Goal: Task Accomplishment & Management: Complete application form

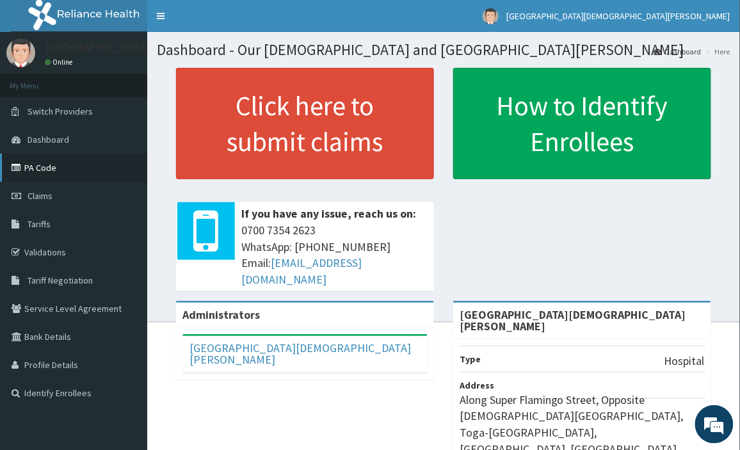
click at [39, 166] on link "PA Code" at bounding box center [73, 168] width 147 height 28
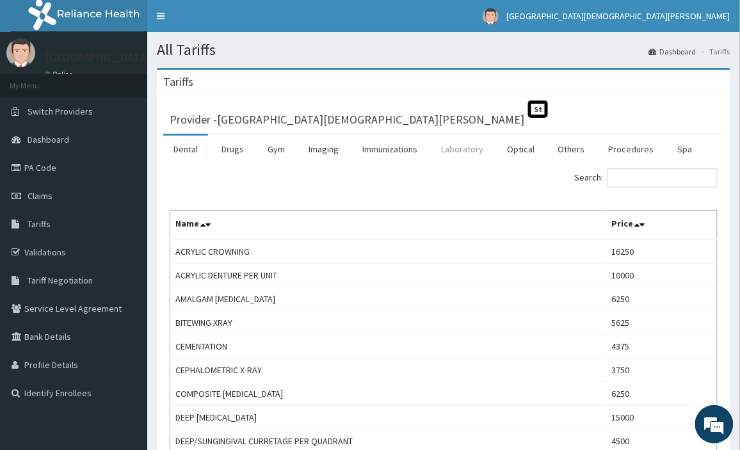
click at [468, 149] on link "Laboratory" at bounding box center [462, 149] width 63 height 27
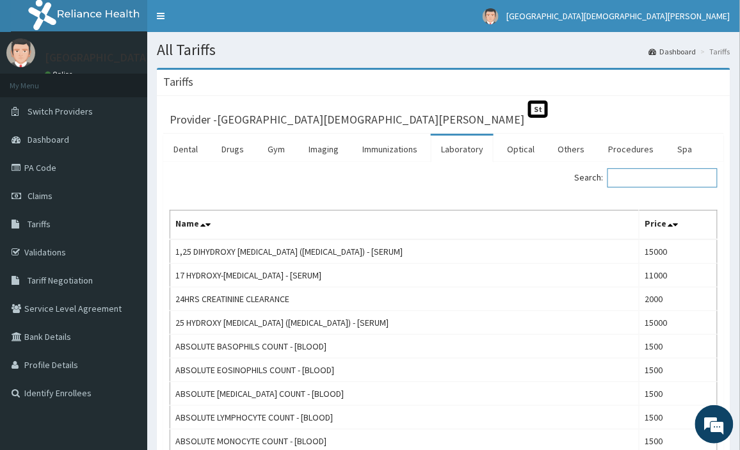
click at [656, 182] on input "Search:" at bounding box center [662, 177] width 110 height 19
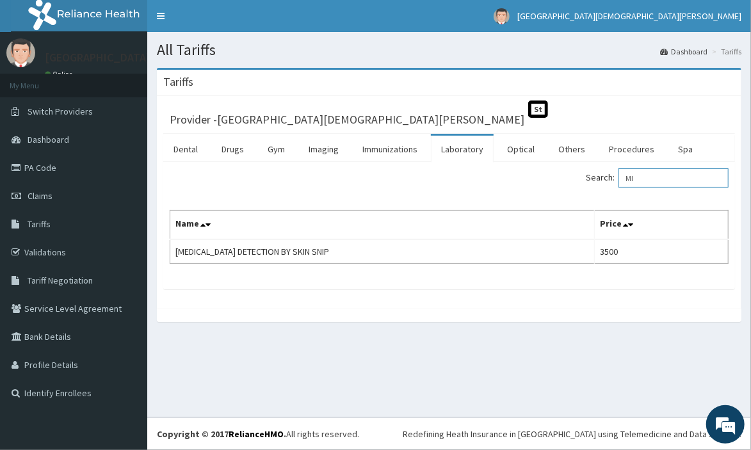
type input "M"
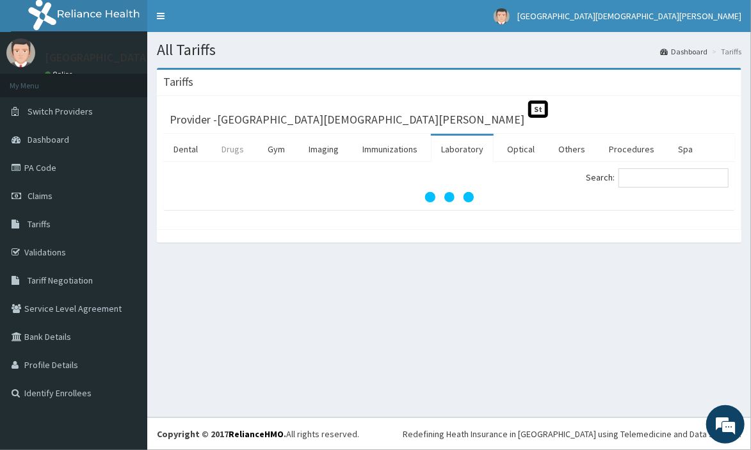
click at [232, 146] on link "Drugs" at bounding box center [232, 149] width 43 height 27
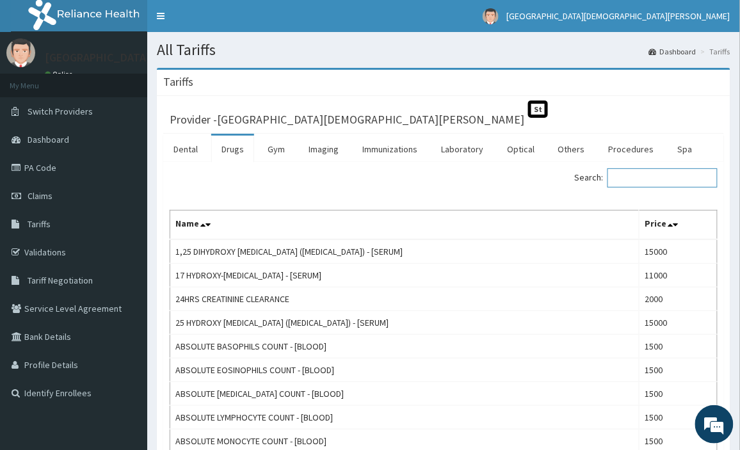
click at [654, 175] on input "Search:" at bounding box center [662, 177] width 110 height 19
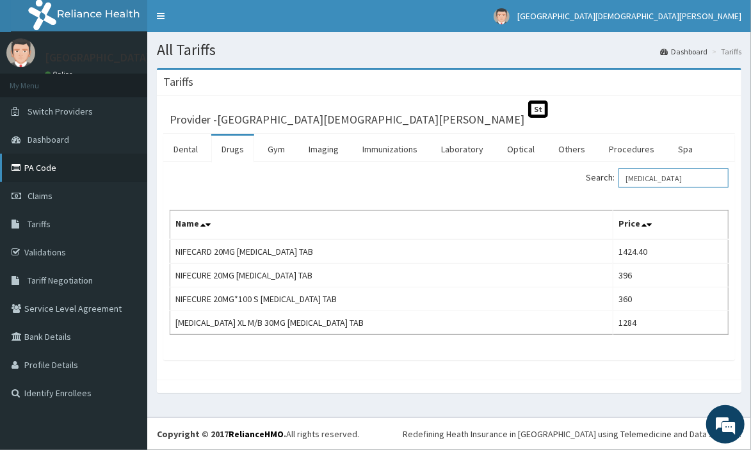
type input "NIFEDIPINE"
click at [77, 173] on link "PA Code" at bounding box center [73, 168] width 147 height 28
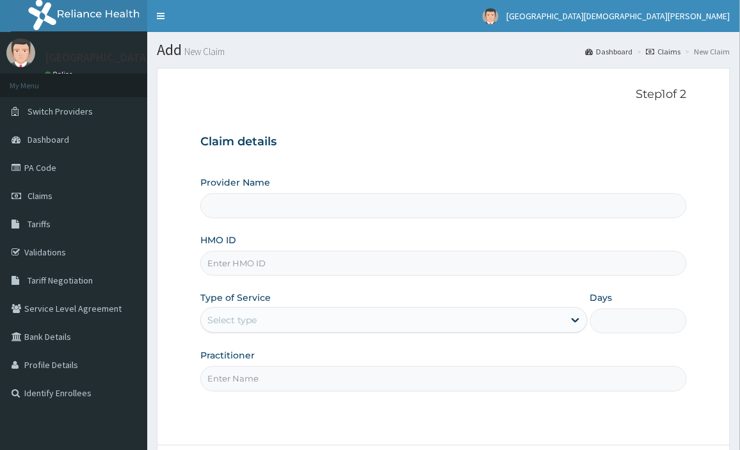
click at [449, 207] on input "Provider Name" at bounding box center [443, 205] width 486 height 25
click at [431, 265] on input "HMO ID" at bounding box center [443, 263] width 486 height 25
type input "FSO."
type input "[GEOGRAPHIC_DATA][DEMOGRAPHIC_DATA][PERSON_NAME]"
type input "FSO/10060/A"
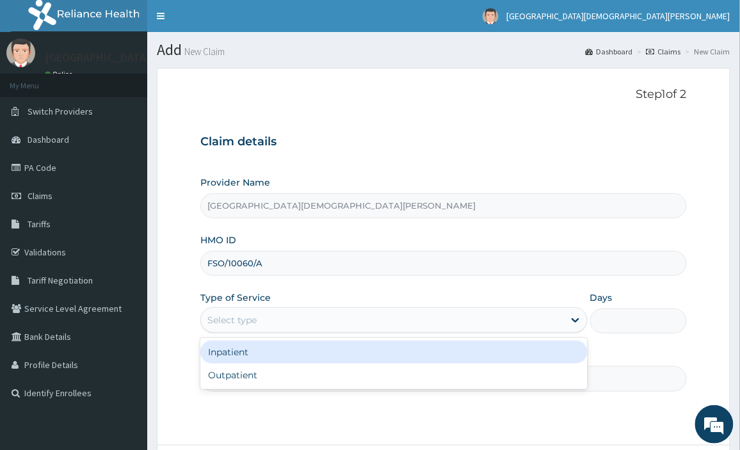
click at [329, 319] on div "Select type" at bounding box center [382, 320] width 363 height 20
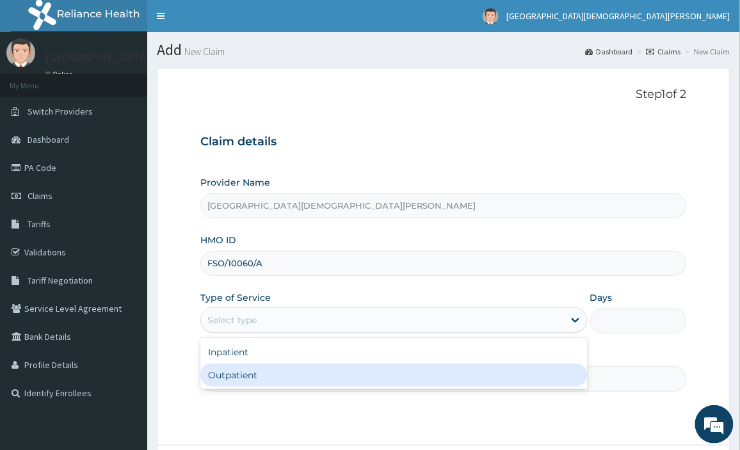
click at [317, 381] on div "Outpatient" at bounding box center [393, 374] width 387 height 23
type input "1"
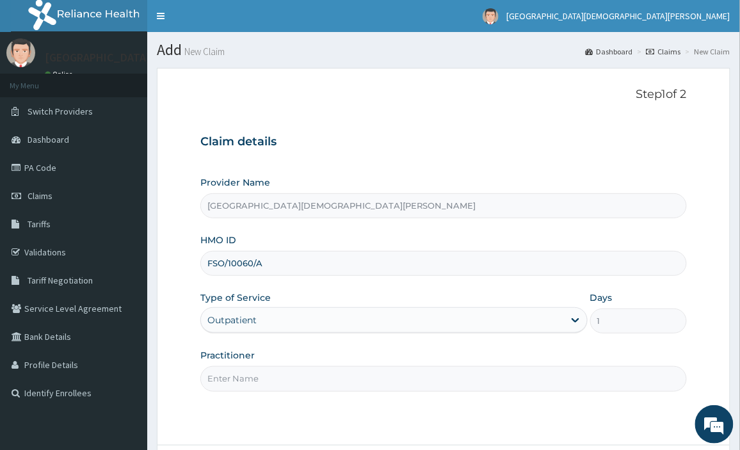
click at [307, 380] on input "Practitioner" at bounding box center [443, 378] width 486 height 25
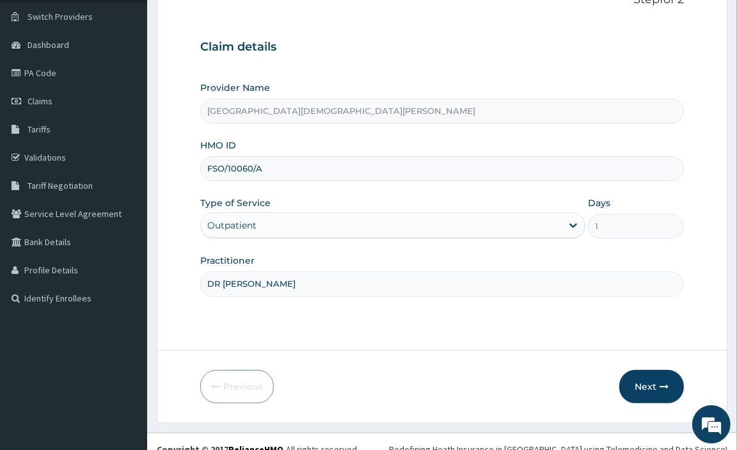
scroll to position [110, 0]
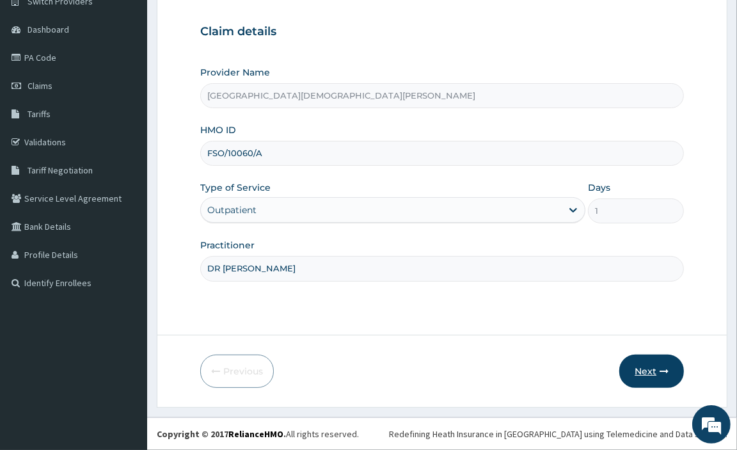
type input "DR NWABUISI CHRISTOPHER"
click at [660, 376] on button "Next" at bounding box center [651, 370] width 65 height 33
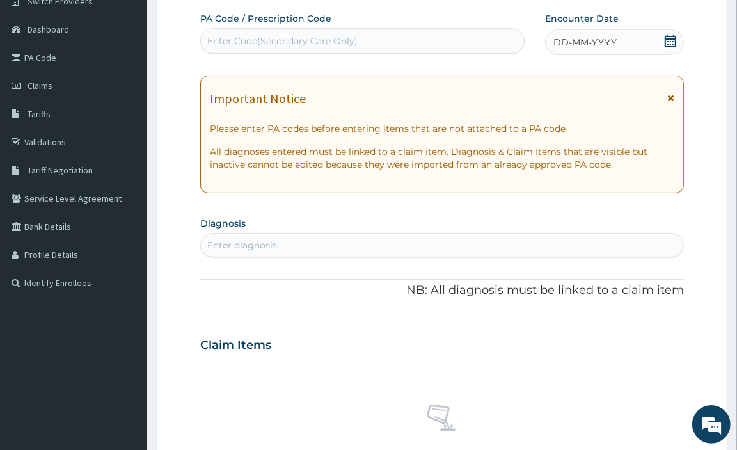
click at [333, 96] on div "Important Notice" at bounding box center [442, 101] width 465 height 20
click at [348, 40] on div "Enter Code(Secondary Care Only)" at bounding box center [282, 41] width 150 height 13
paste input "PA/DBB538"
type input "PA/DBB538"
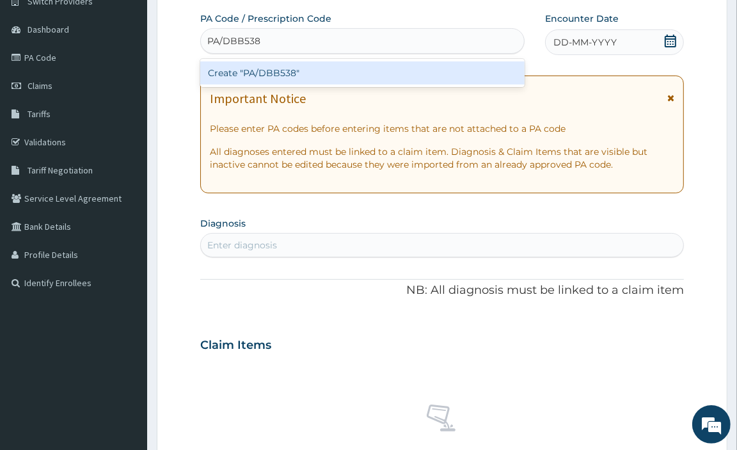
click at [330, 72] on div "Create "PA/DBB538"" at bounding box center [362, 72] width 324 height 23
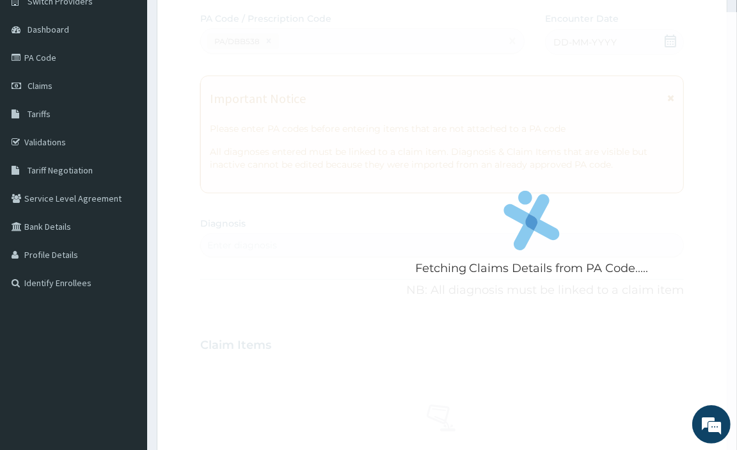
click at [557, 141] on div "Fetching Claims Details from PA Code....." at bounding box center [531, 237] width 663 height 450
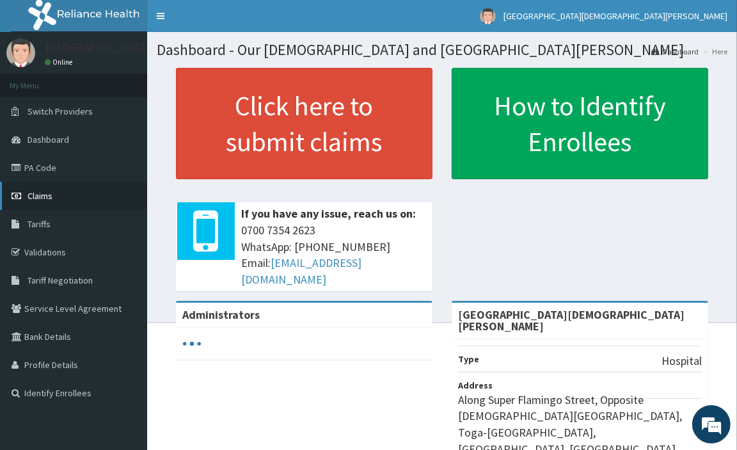
click at [41, 189] on link "Claims" at bounding box center [73, 196] width 147 height 28
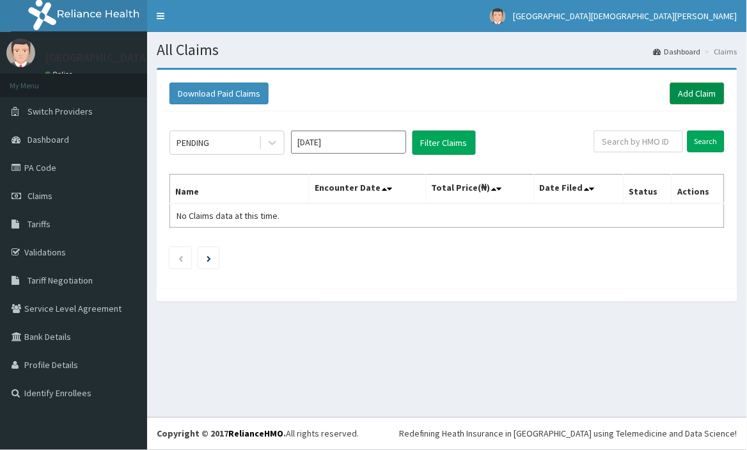
click at [693, 83] on link "Add Claim" at bounding box center [698, 94] width 54 height 22
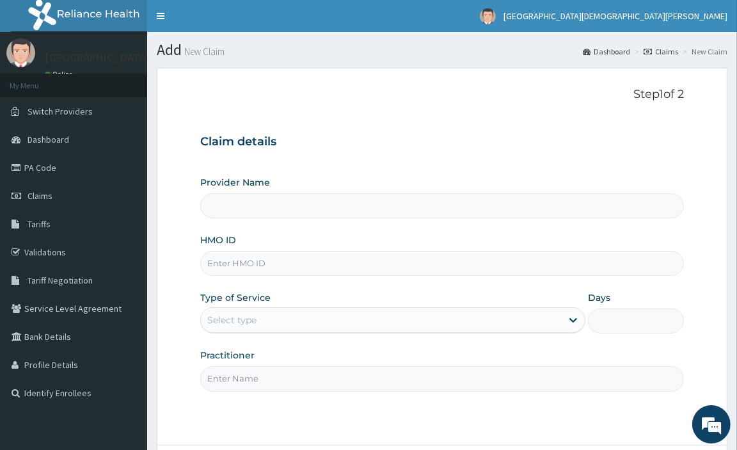
click at [436, 209] on input "Provider Name" at bounding box center [442, 205] width 484 height 25
type input "[GEOGRAPHIC_DATA][DEMOGRAPHIC_DATA][PERSON_NAME]"
click at [420, 264] on input "HMO ID" at bounding box center [442, 263] width 484 height 25
type input "FSO/10060/A"
click at [408, 322] on div "Select type" at bounding box center [381, 320] width 361 height 20
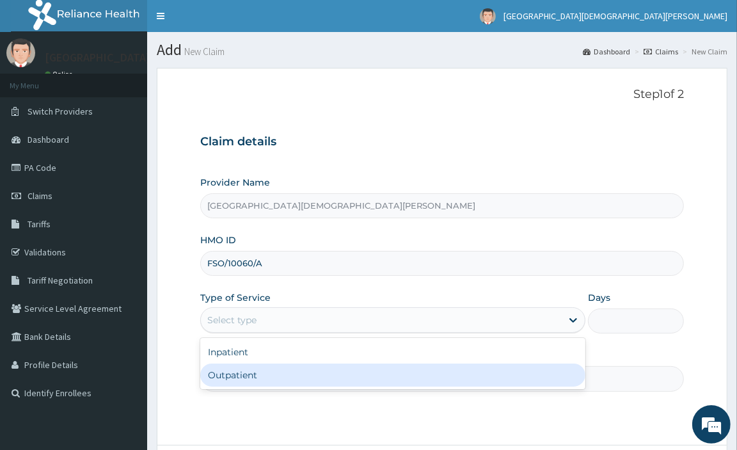
click at [363, 381] on div "Outpatient" at bounding box center [392, 374] width 385 height 23
type input "1"
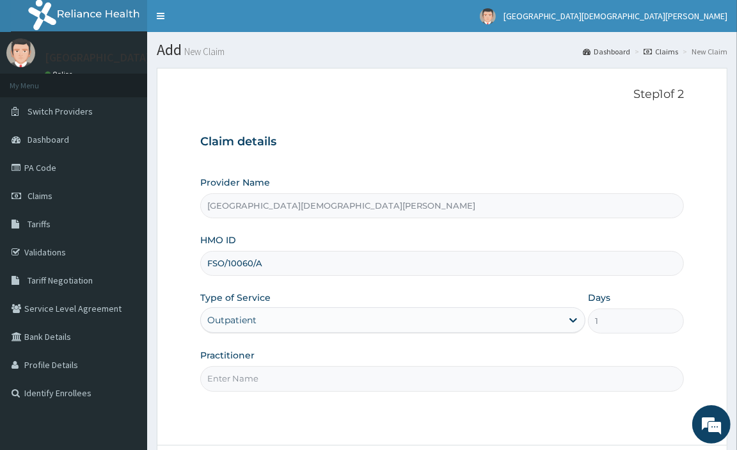
click at [363, 381] on input "Practitioner" at bounding box center [442, 378] width 484 height 25
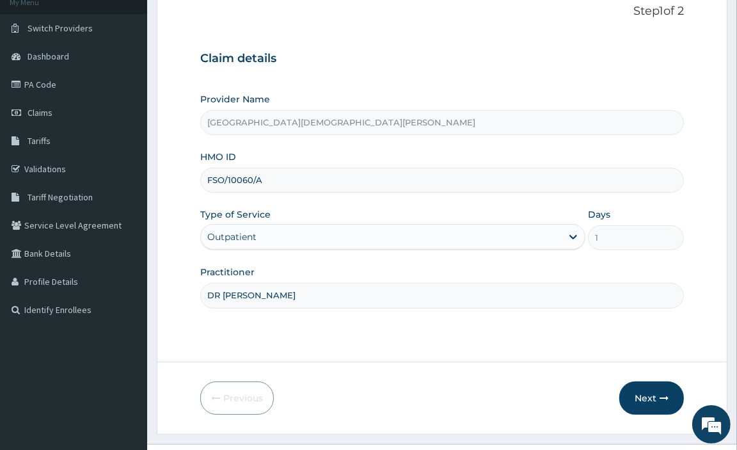
scroll to position [110, 0]
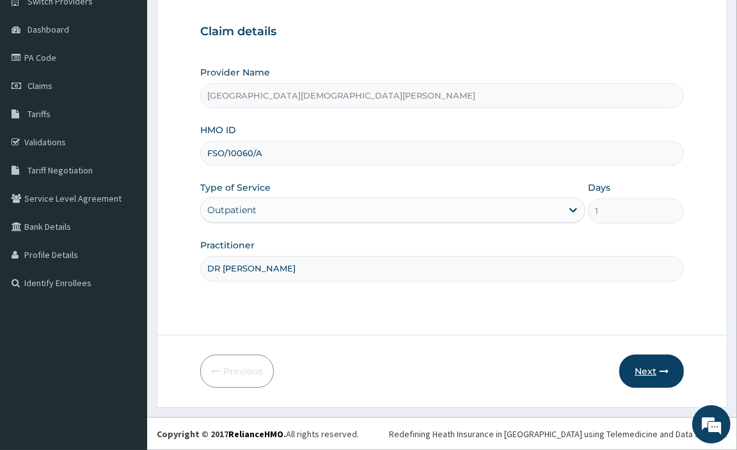
type input "DR NWABUISI CHRISTOPHER"
click at [660, 369] on icon "button" at bounding box center [664, 371] width 9 height 9
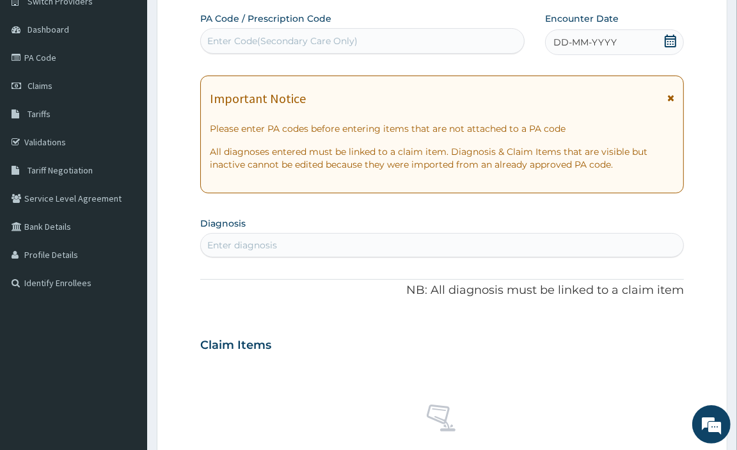
click at [410, 42] on div "Enter Code(Secondary Care Only)" at bounding box center [362, 41] width 323 height 20
paste input "PA/DBB538"
type input "PA/DBB538"
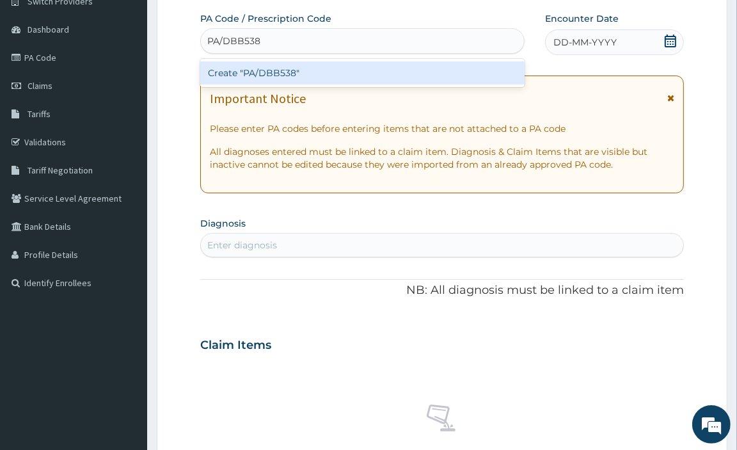
click at [379, 81] on div "Create "PA/DBB538"" at bounding box center [362, 72] width 324 height 23
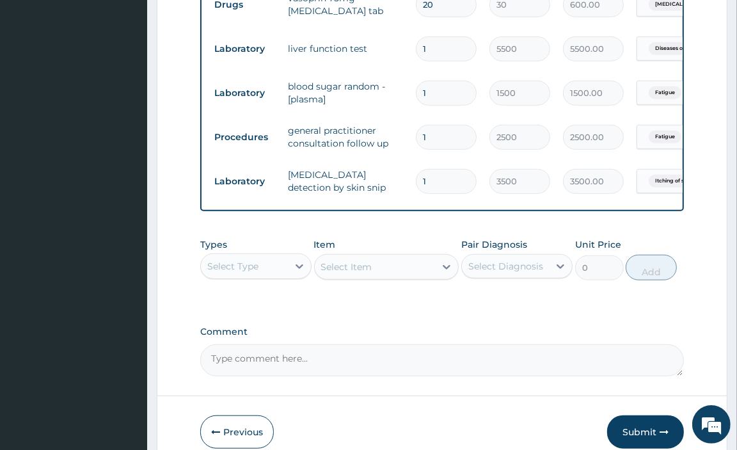
scroll to position [688, 0]
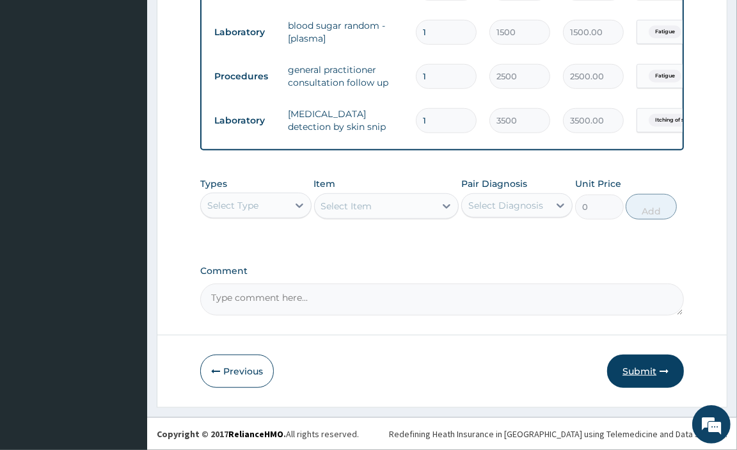
click at [662, 379] on button "Submit" at bounding box center [645, 370] width 77 height 33
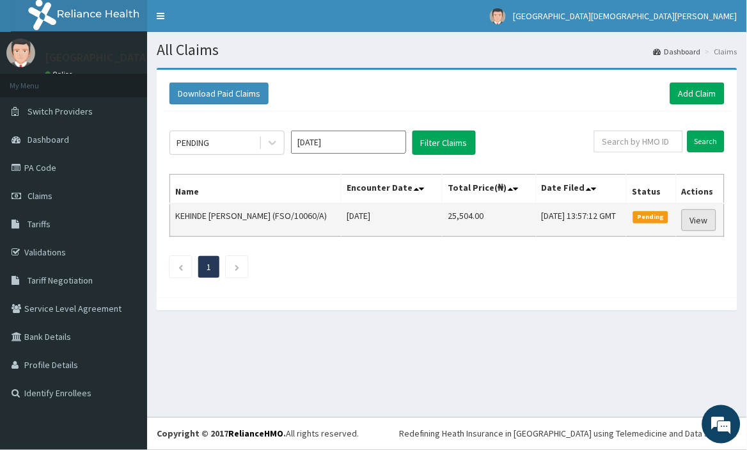
click at [713, 215] on link "View" at bounding box center [699, 220] width 35 height 22
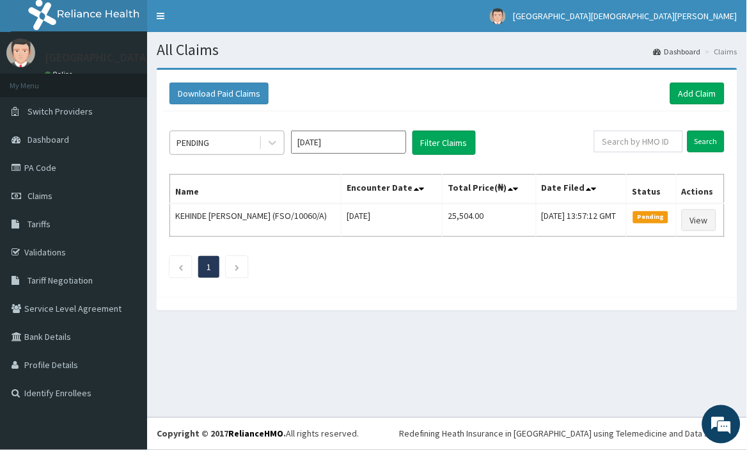
click at [246, 137] on div "PENDING" at bounding box center [214, 142] width 89 height 20
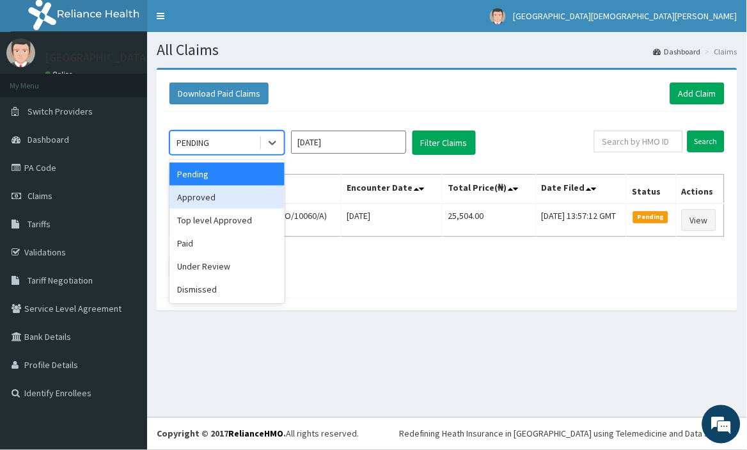
click at [232, 196] on div "Approved" at bounding box center [227, 197] width 115 height 23
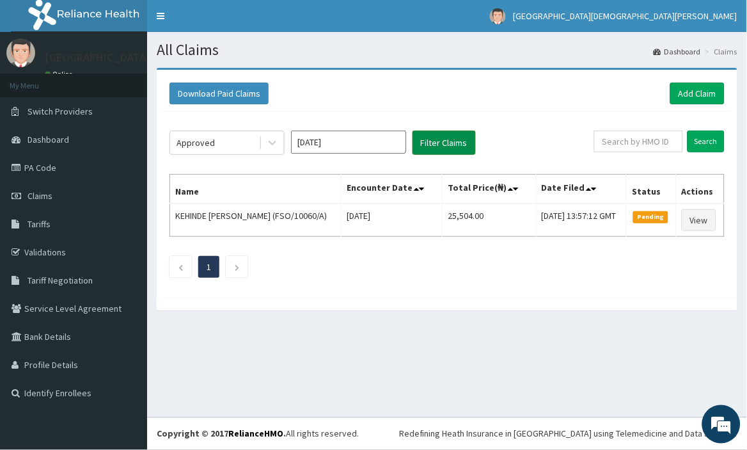
click at [461, 147] on button "Filter Claims" at bounding box center [444, 143] width 63 height 24
click at [235, 135] on div "Approved" at bounding box center [214, 142] width 89 height 20
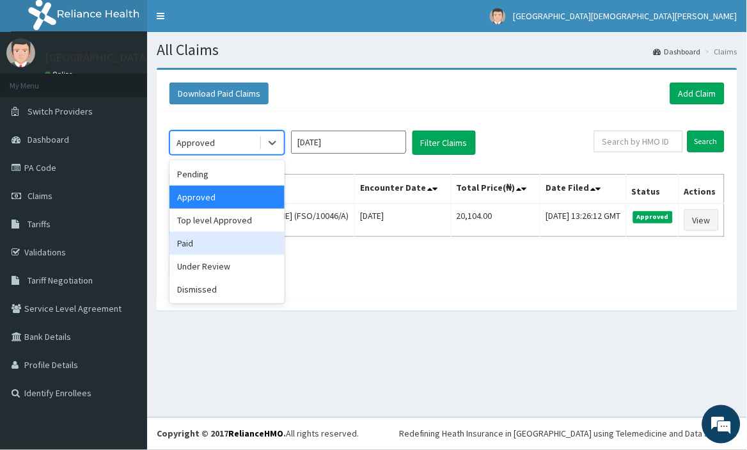
click at [226, 243] on div "Paid" at bounding box center [227, 243] width 115 height 23
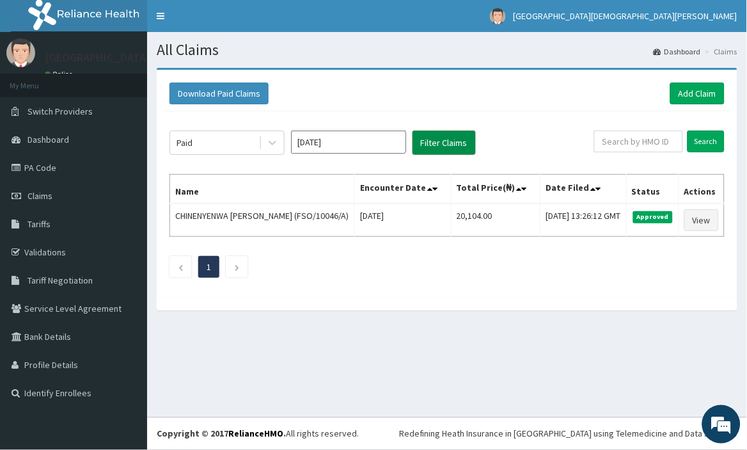
click at [427, 145] on button "Filter Claims" at bounding box center [444, 143] width 63 height 24
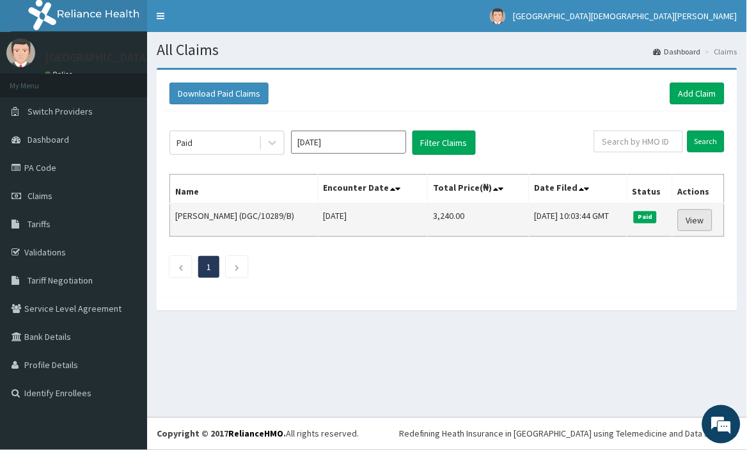
click at [694, 216] on link "View" at bounding box center [695, 220] width 35 height 22
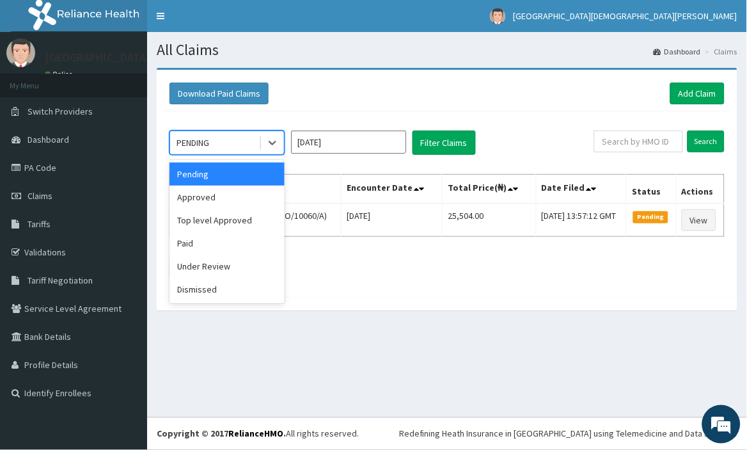
click at [247, 141] on div "PENDING" at bounding box center [214, 142] width 89 height 20
click at [239, 202] on div "Approved" at bounding box center [227, 197] width 115 height 23
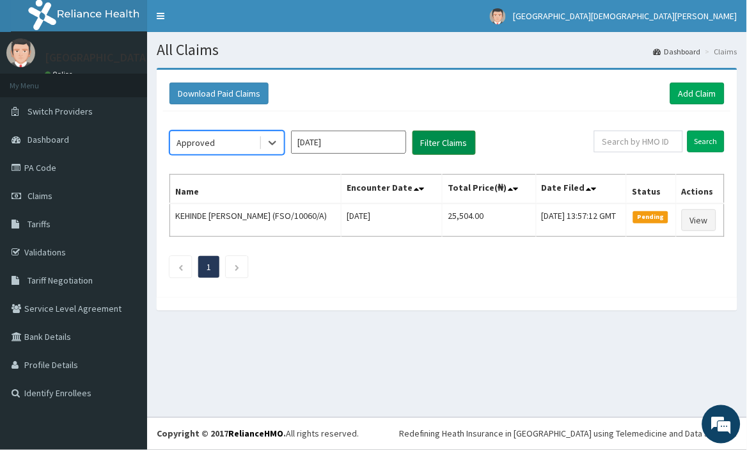
click at [463, 136] on button "Filter Claims" at bounding box center [444, 143] width 63 height 24
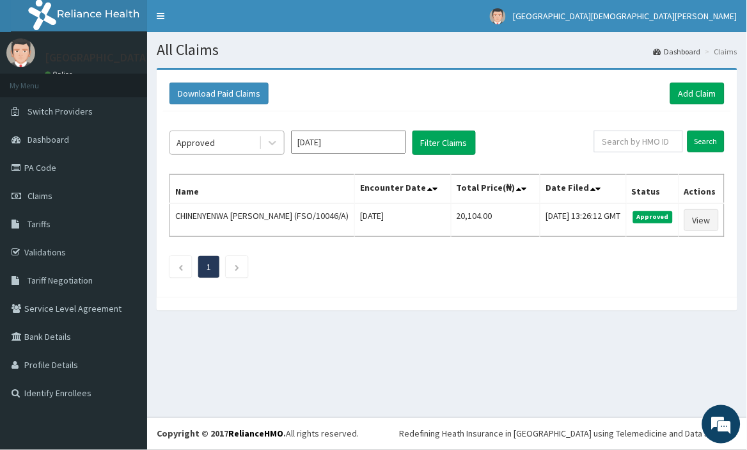
click at [241, 145] on div "Approved" at bounding box center [214, 142] width 89 height 20
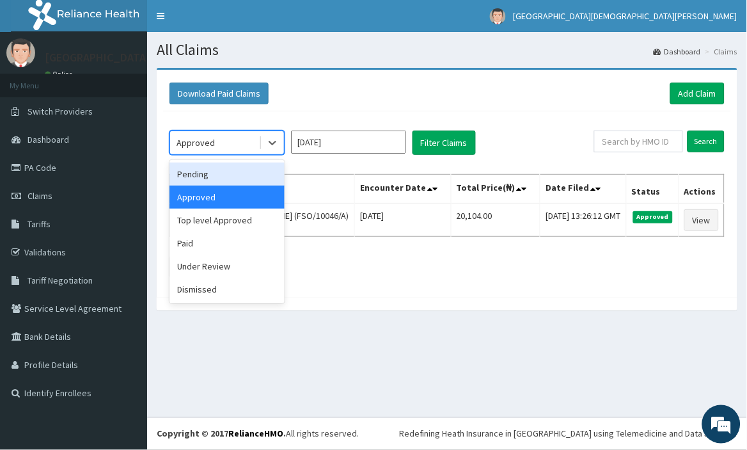
click at [244, 167] on div "Pending" at bounding box center [227, 174] width 115 height 23
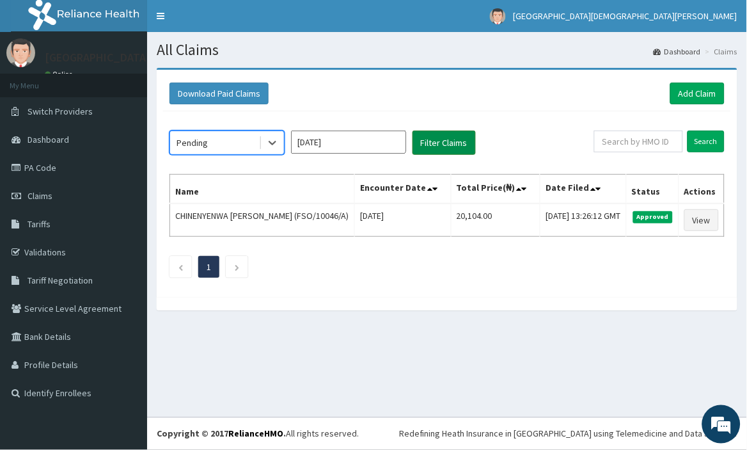
click at [438, 146] on button "Filter Claims" at bounding box center [444, 143] width 63 height 24
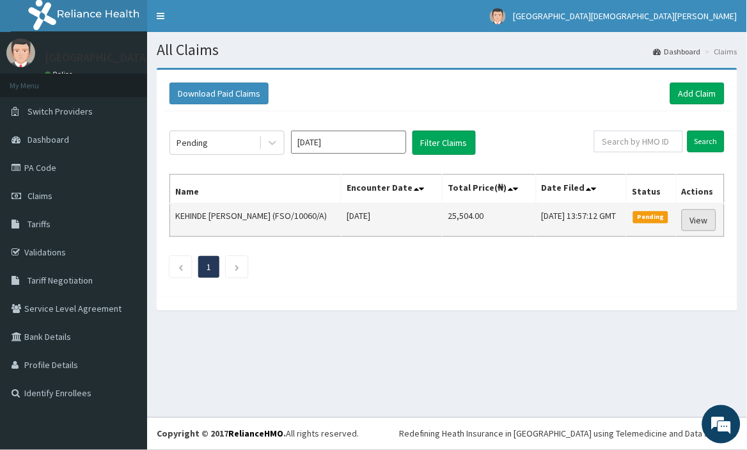
click at [698, 221] on link "View" at bounding box center [699, 220] width 35 height 22
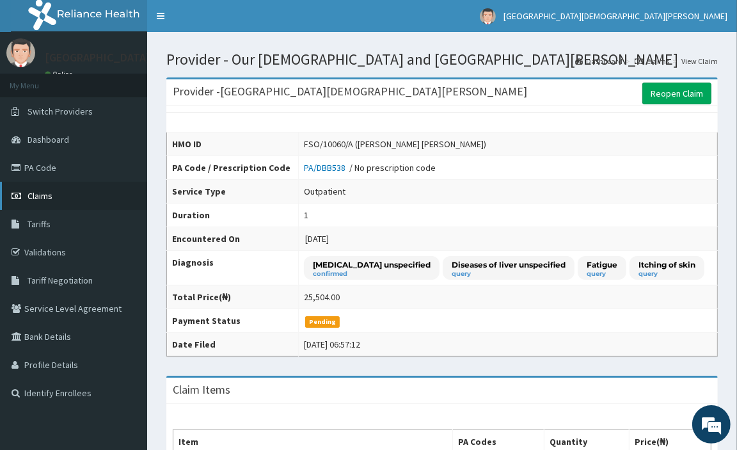
click at [38, 193] on span "Claims" at bounding box center [40, 196] width 25 height 12
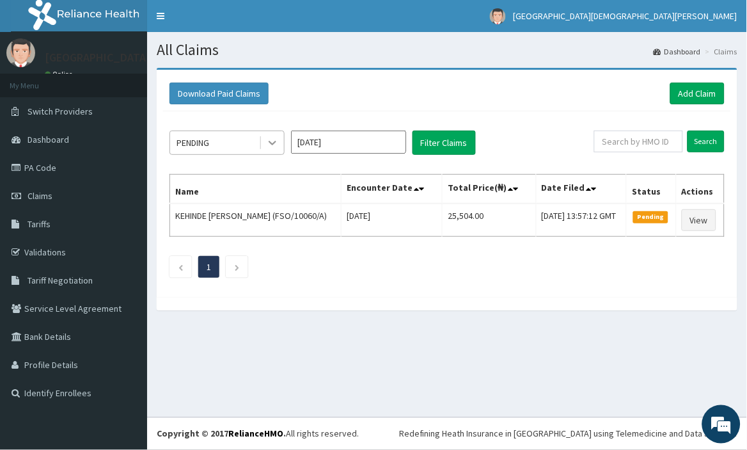
click at [275, 143] on icon at bounding box center [272, 142] width 13 height 13
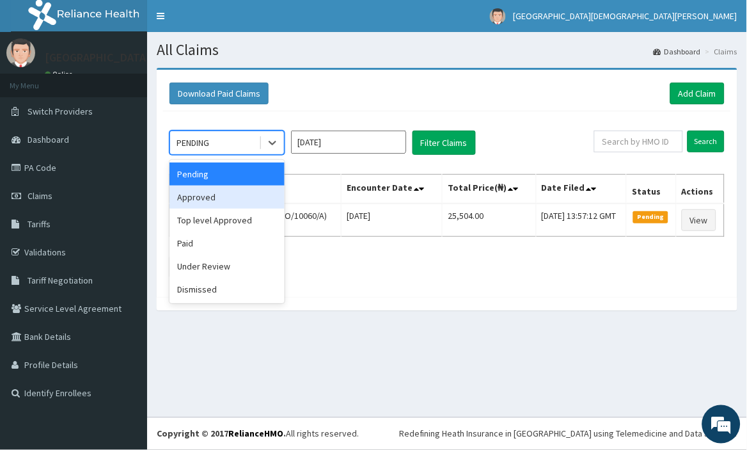
click at [262, 187] on div "Approved" at bounding box center [227, 197] width 115 height 23
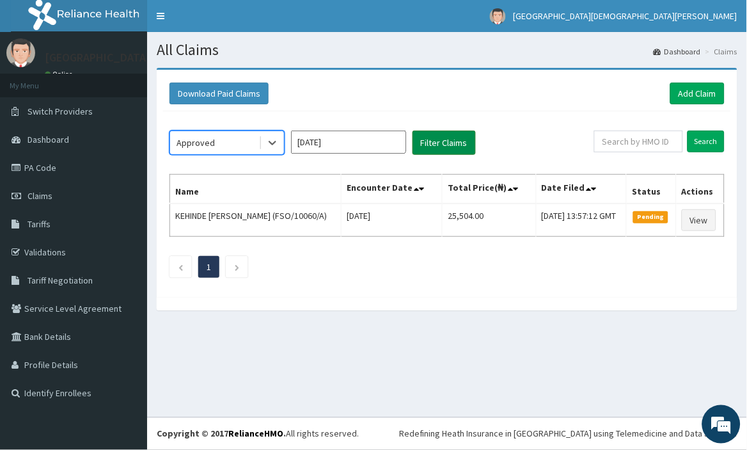
click at [469, 143] on button "Filter Claims" at bounding box center [444, 143] width 63 height 24
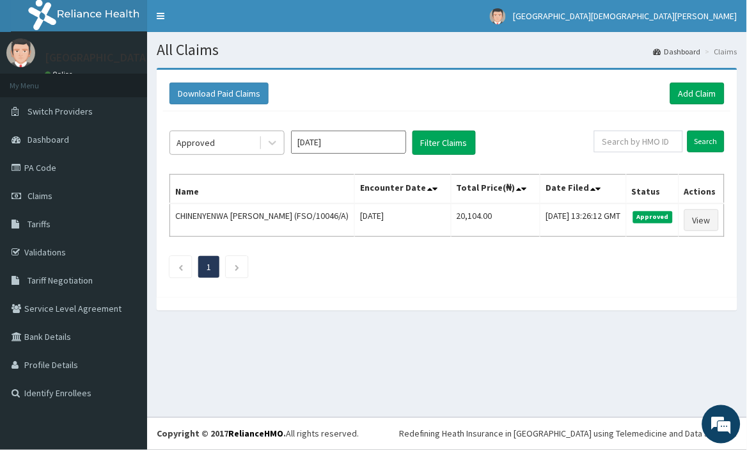
click at [212, 139] on div "Approved" at bounding box center [196, 142] width 38 height 13
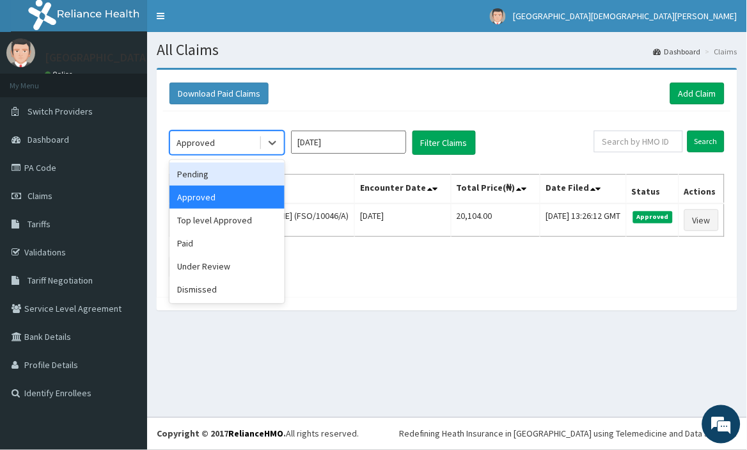
click at [212, 175] on div "Pending" at bounding box center [227, 174] width 115 height 23
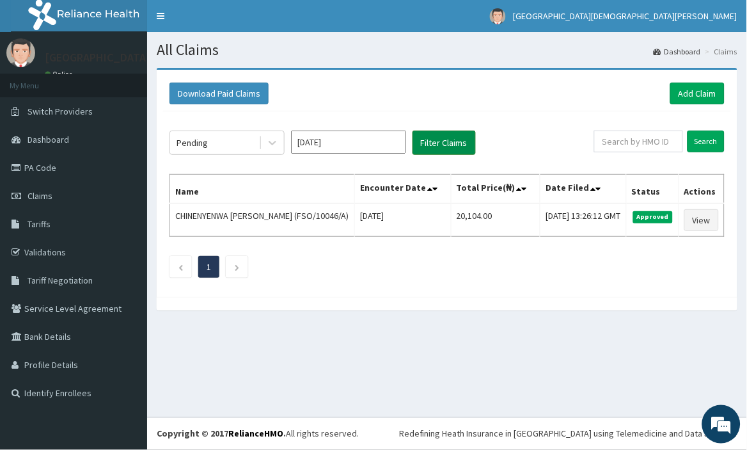
click at [449, 143] on button "Filter Claims" at bounding box center [444, 143] width 63 height 24
click at [239, 132] on div "Pending" at bounding box center [214, 142] width 89 height 20
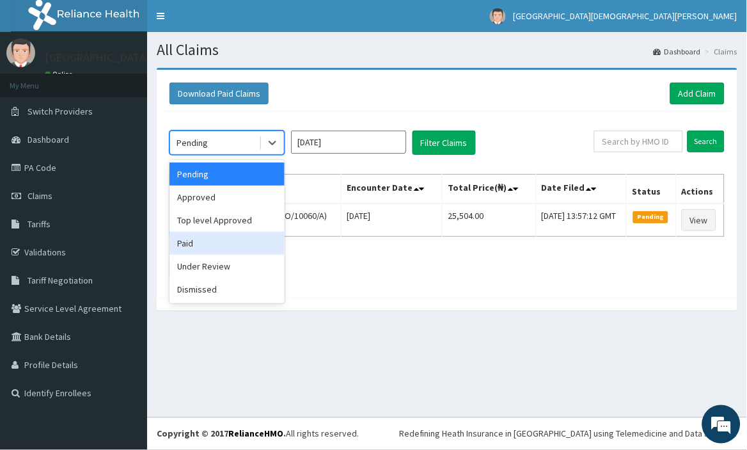
click at [224, 245] on div "Paid" at bounding box center [227, 243] width 115 height 23
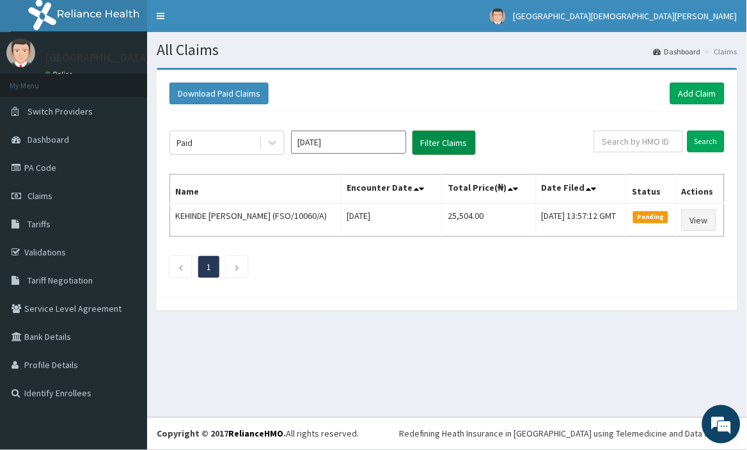
click at [463, 141] on button "Filter Claims" at bounding box center [444, 143] width 63 height 24
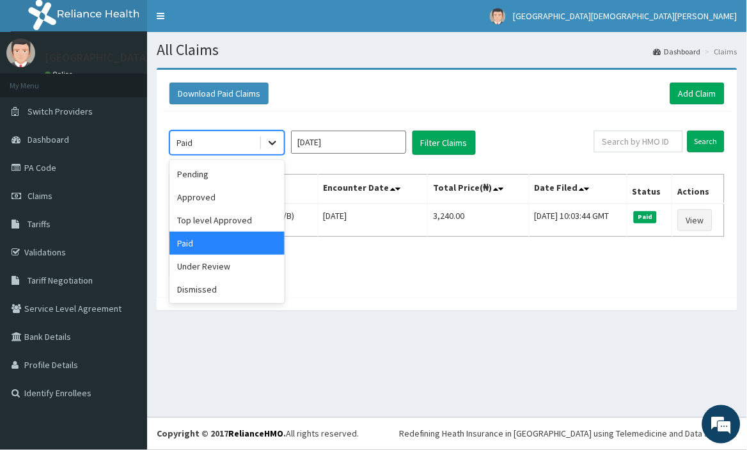
click at [267, 143] on icon at bounding box center [272, 142] width 13 height 13
click at [254, 176] on div "Pending" at bounding box center [227, 174] width 115 height 23
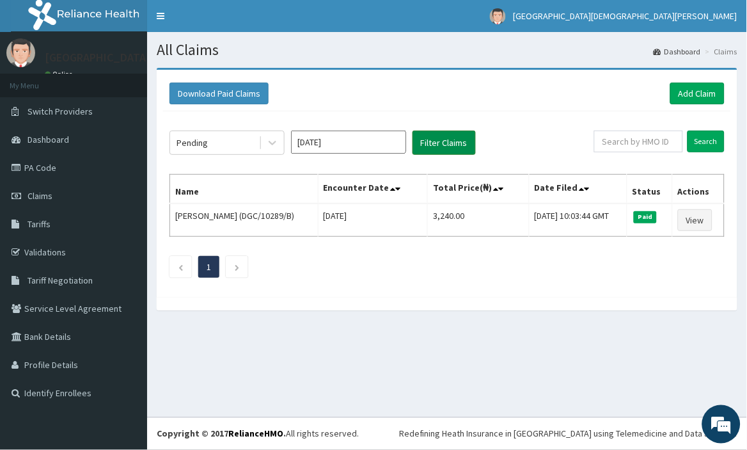
click at [457, 143] on button "Filter Claims" at bounding box center [444, 143] width 63 height 24
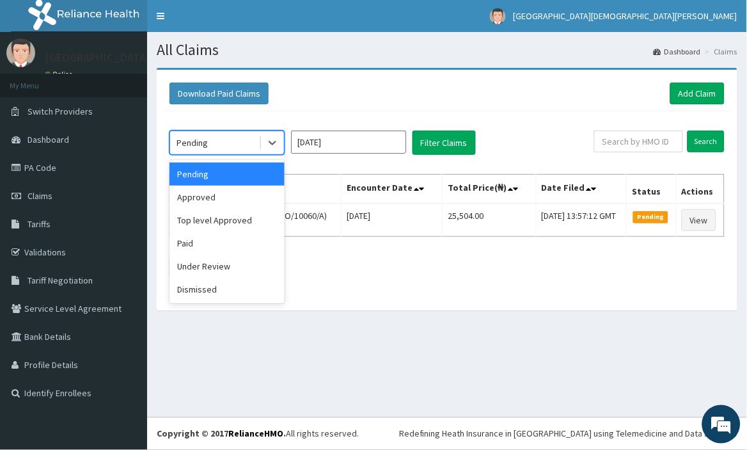
click at [224, 139] on div "Pending" at bounding box center [214, 142] width 89 height 20
click at [269, 196] on div "Approved" at bounding box center [227, 197] width 115 height 23
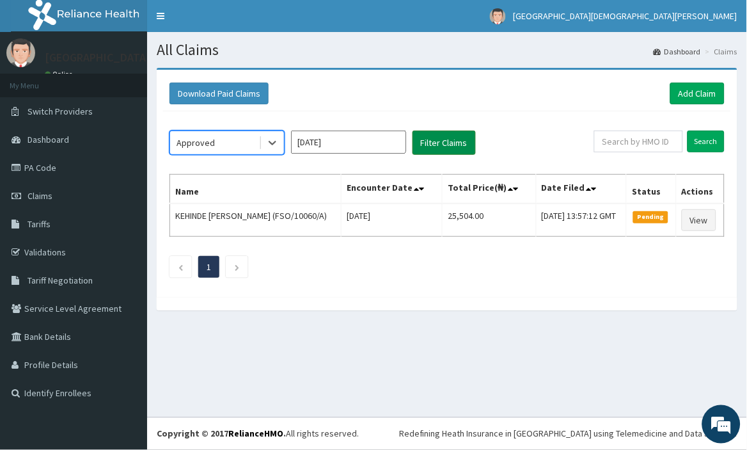
click at [450, 138] on button "Filter Claims" at bounding box center [444, 143] width 63 height 24
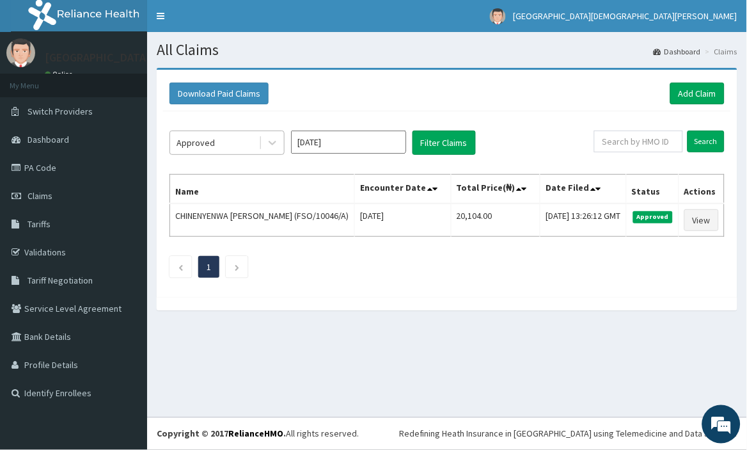
click at [251, 147] on div "Approved" at bounding box center [214, 142] width 89 height 20
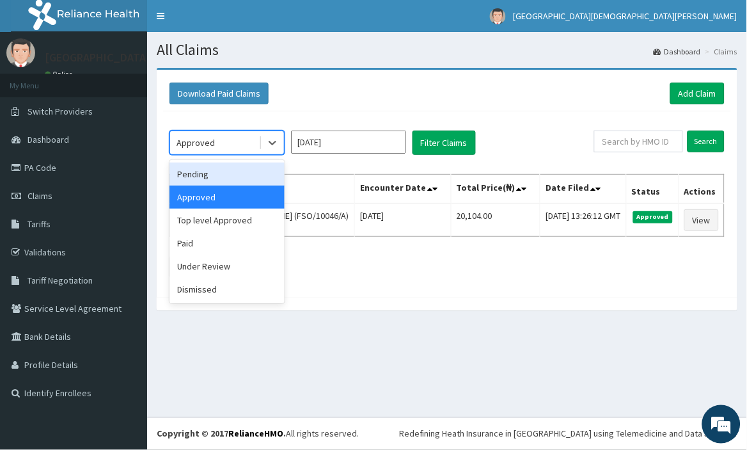
click at [248, 170] on div "Pending" at bounding box center [227, 174] width 115 height 23
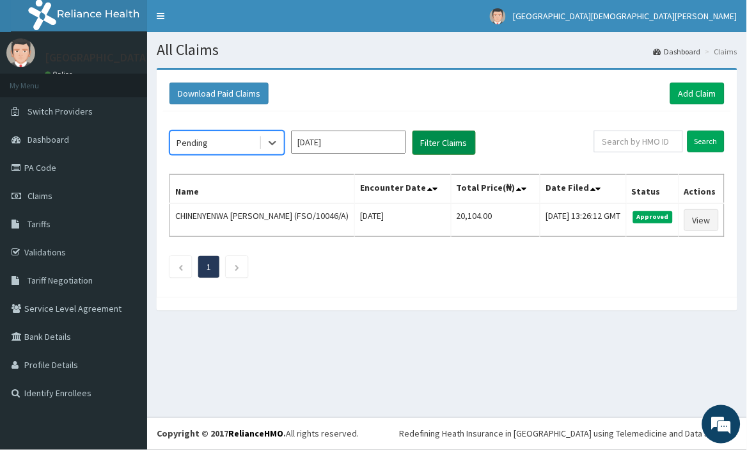
click at [450, 142] on button "Filter Claims" at bounding box center [444, 143] width 63 height 24
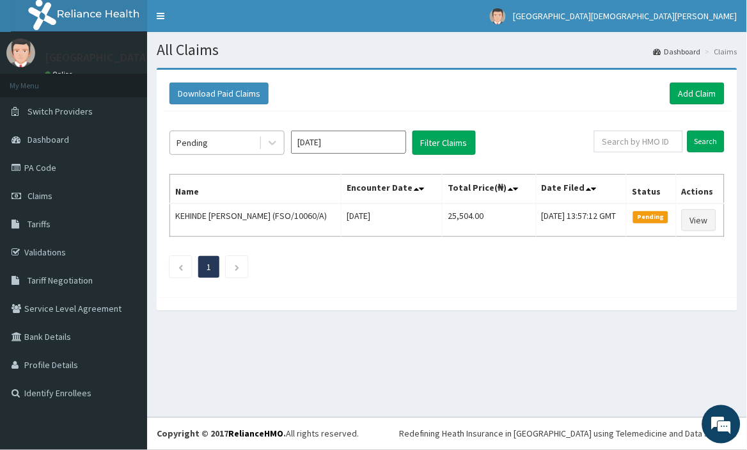
click at [244, 139] on div "Pending" at bounding box center [214, 142] width 89 height 20
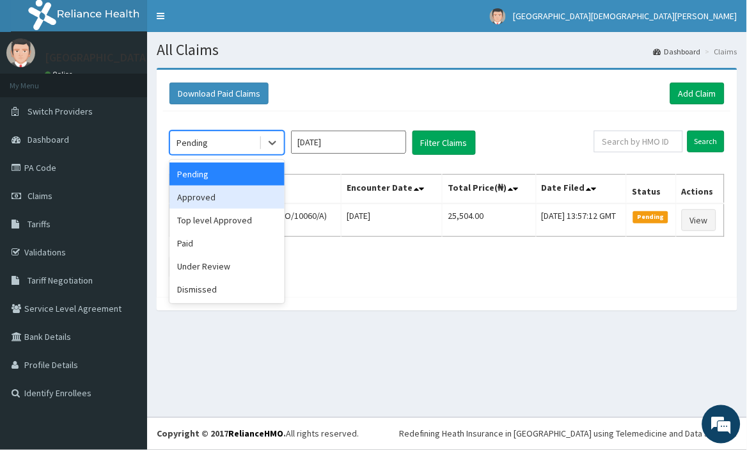
click at [241, 196] on div "Approved" at bounding box center [227, 197] width 115 height 23
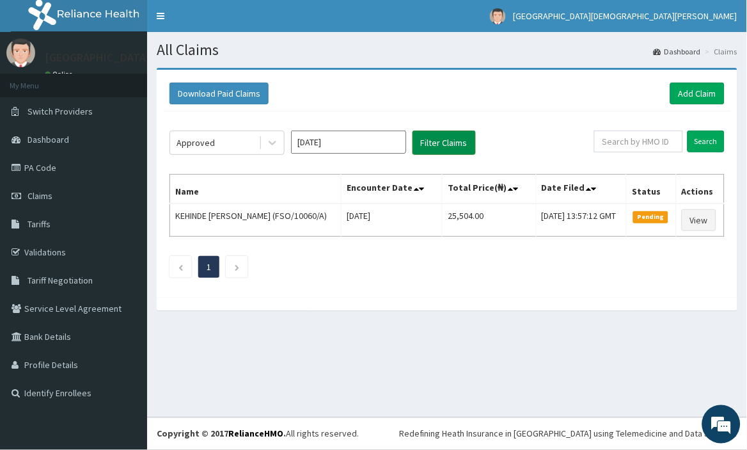
click at [461, 131] on button "Filter Claims" at bounding box center [444, 143] width 63 height 24
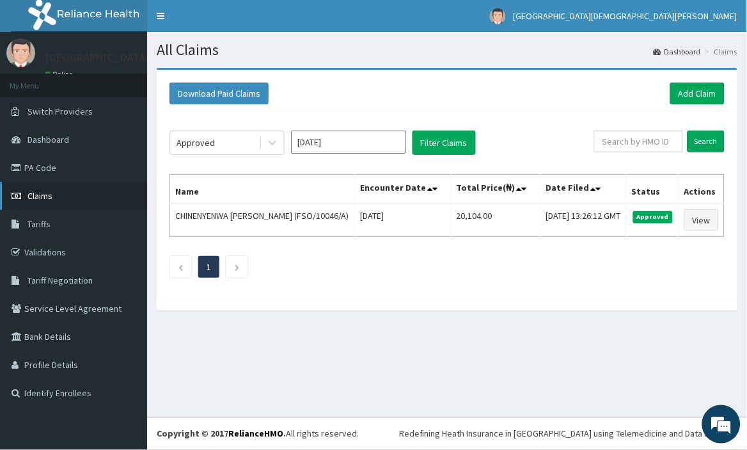
click at [35, 193] on span "Claims" at bounding box center [40, 196] width 25 height 12
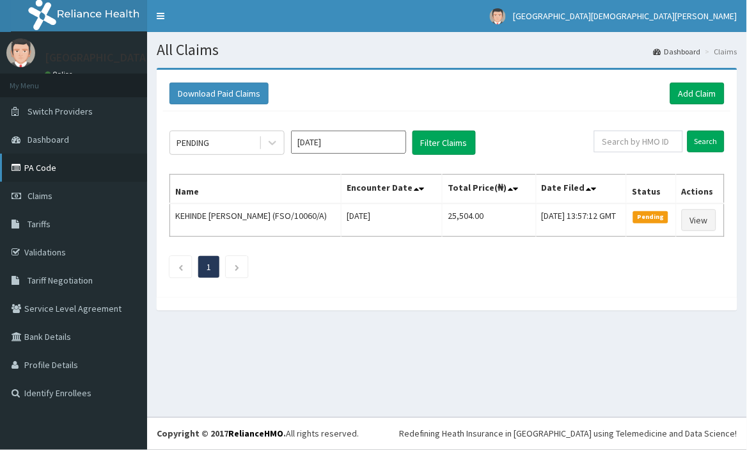
click at [44, 168] on link "PA Code" at bounding box center [73, 168] width 147 height 28
click at [51, 137] on span "Dashboard" at bounding box center [49, 140] width 42 height 12
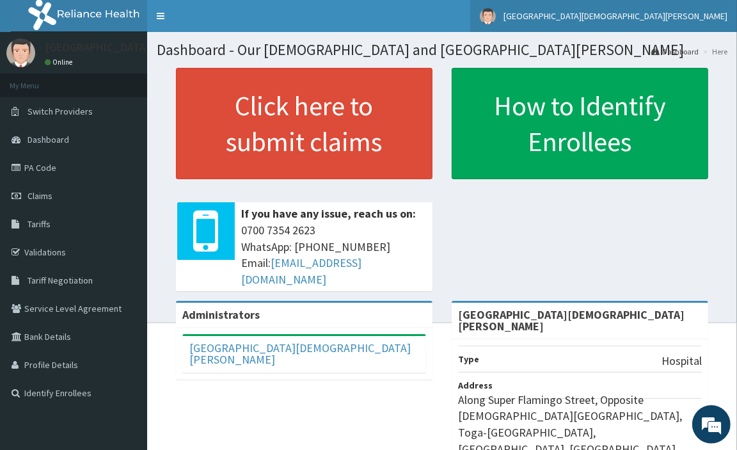
click at [651, 13] on span "[GEOGRAPHIC_DATA][DEMOGRAPHIC_DATA][PERSON_NAME]" at bounding box center [616, 16] width 224 height 12
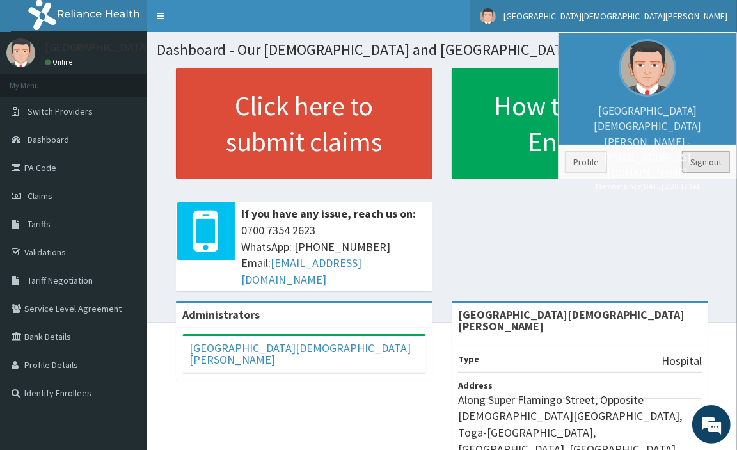
click at [711, 161] on link "Sign out" at bounding box center [706, 162] width 48 height 22
